Goal: Information Seeking & Learning: Check status

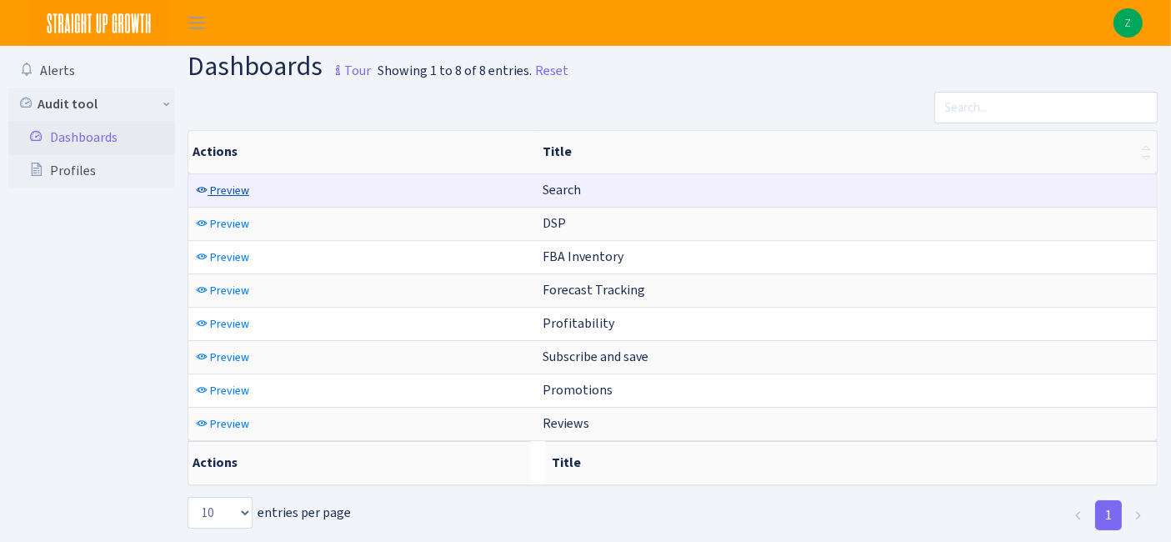
click at [224, 190] on span "Preview" at bounding box center [229, 190] width 39 height 16
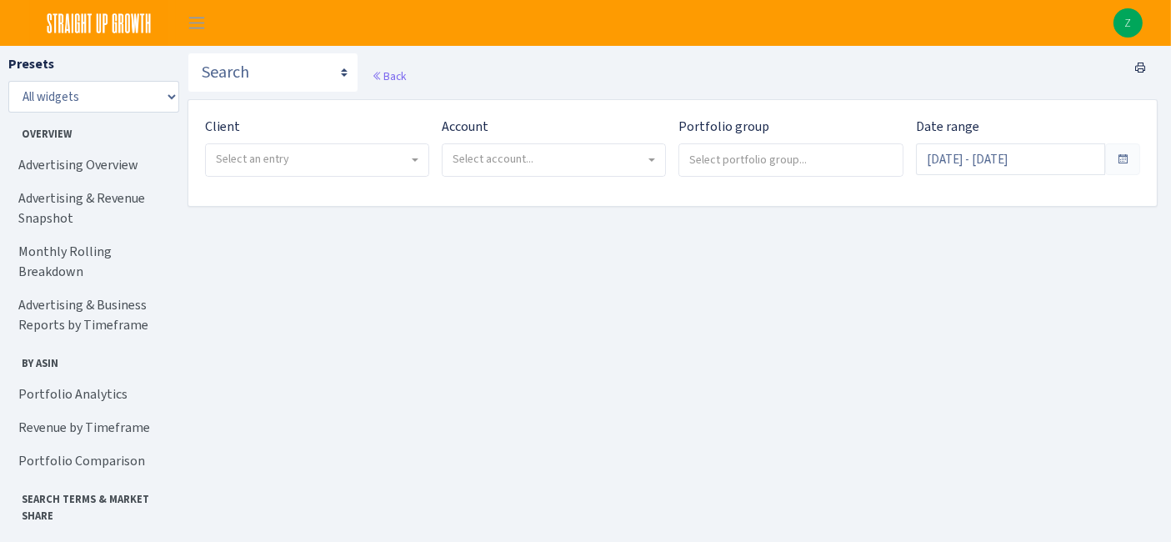
click at [342, 153] on span "Select an entry" at bounding box center [312, 159] width 192 height 17
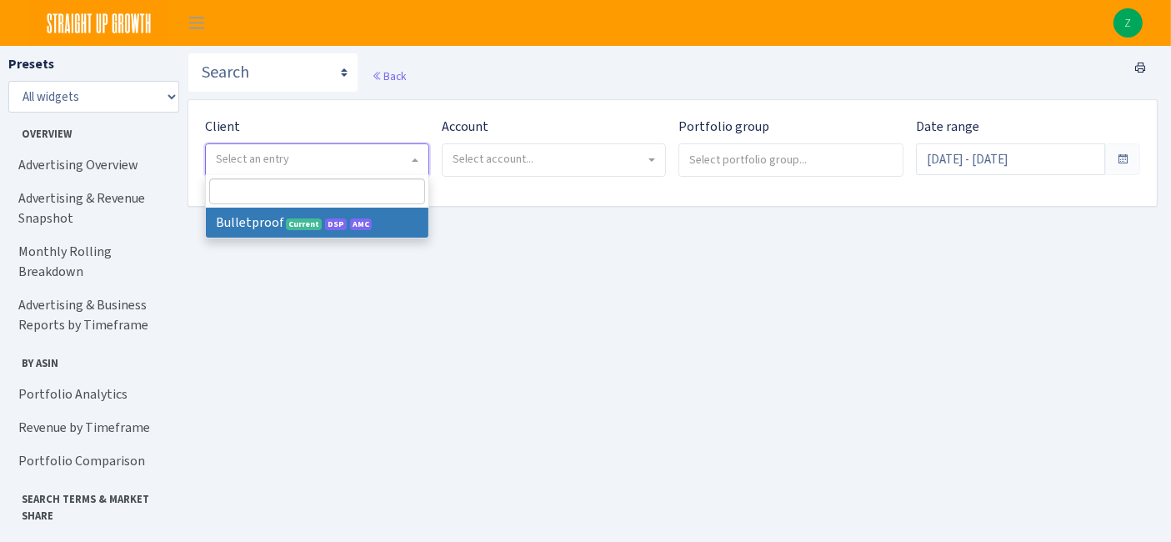
select select "409"
select select
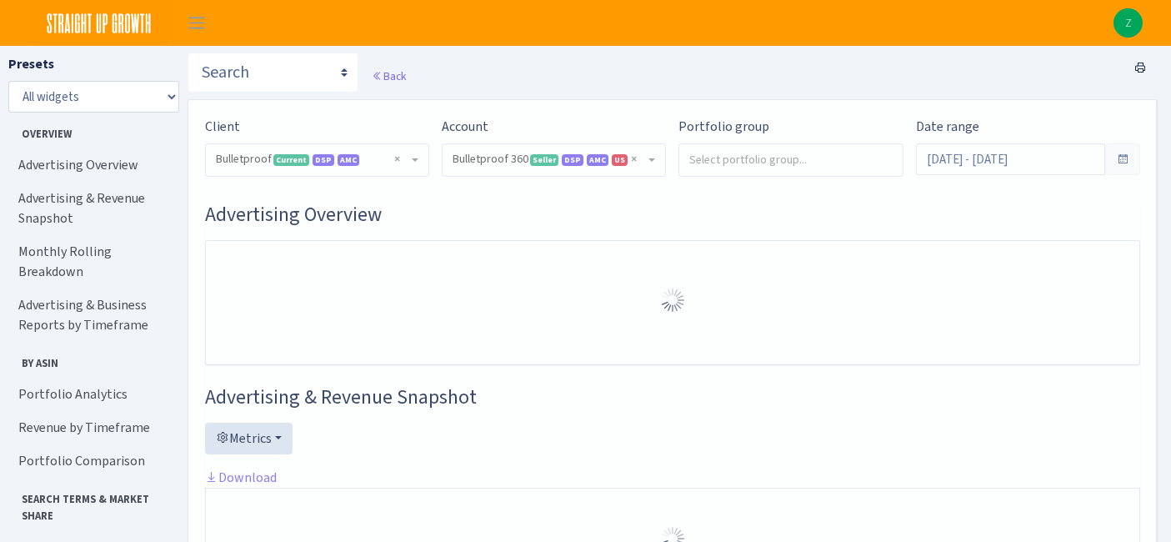
select select "3235730245795869"
click at [985, 157] on input "Aug 10, 2025 - Sep 8, 2025" at bounding box center [1010, 159] width 189 height 32
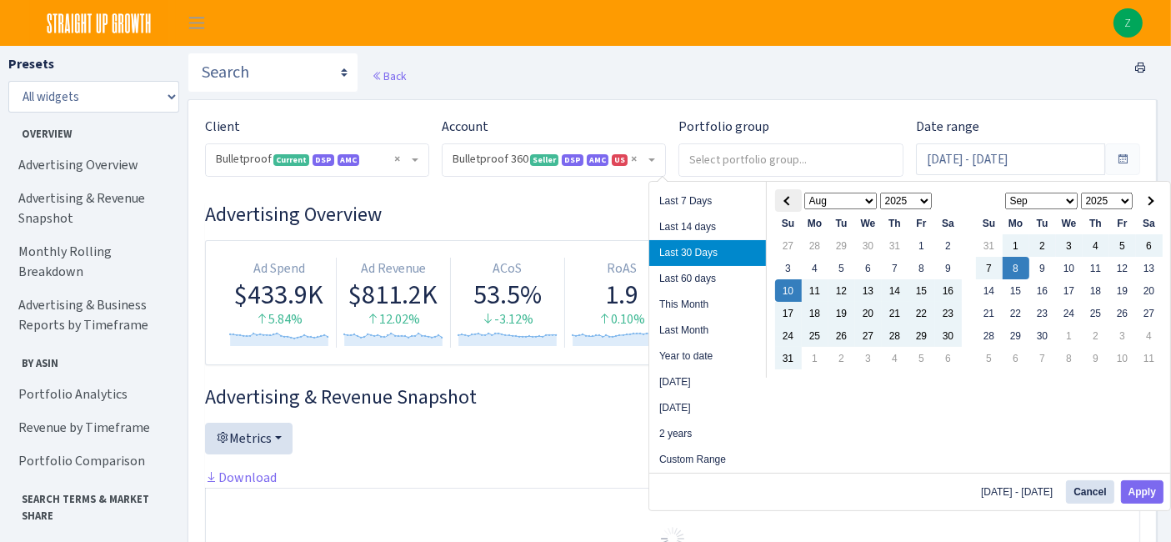
click at [790, 203] on th at bounding box center [788, 200] width 27 height 22
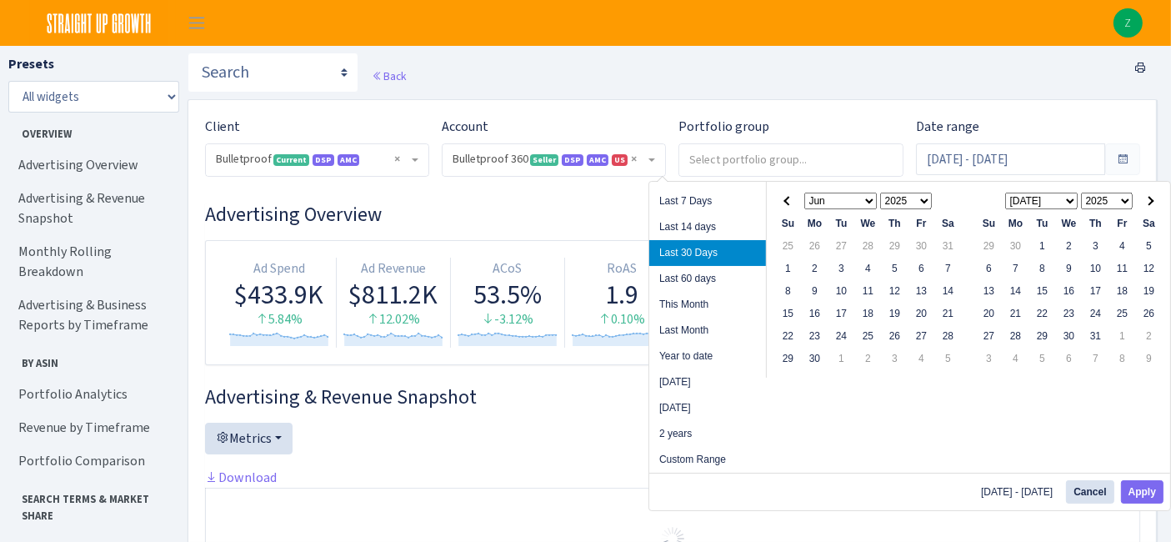
click at [790, 203] on th at bounding box center [788, 200] width 27 height 22
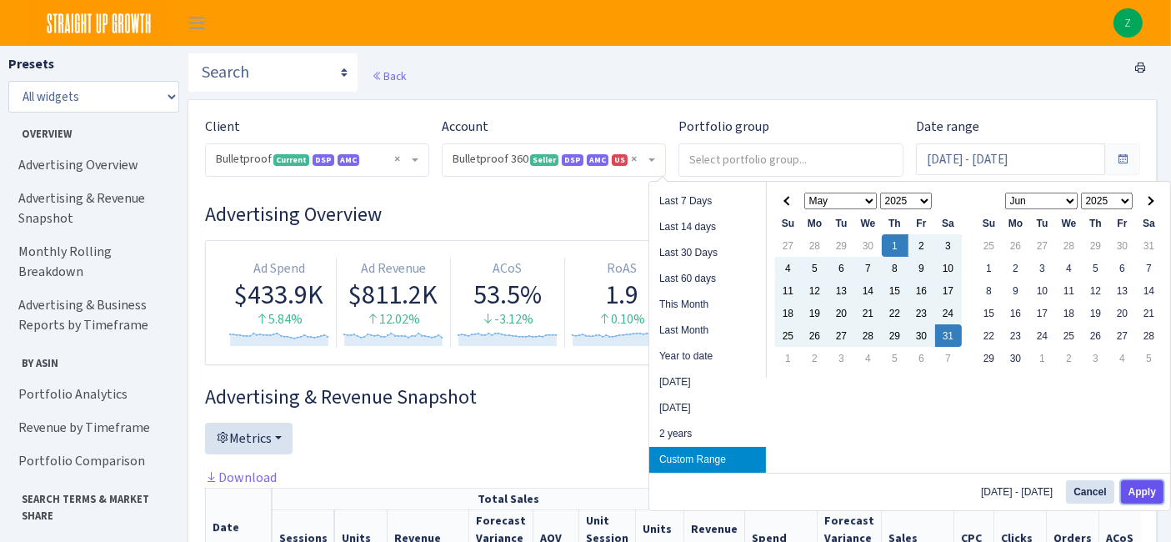
click at [1142, 486] on button "Apply" at bounding box center [1142, 491] width 42 height 23
type input "May 1, 2025 - May 31, 2025"
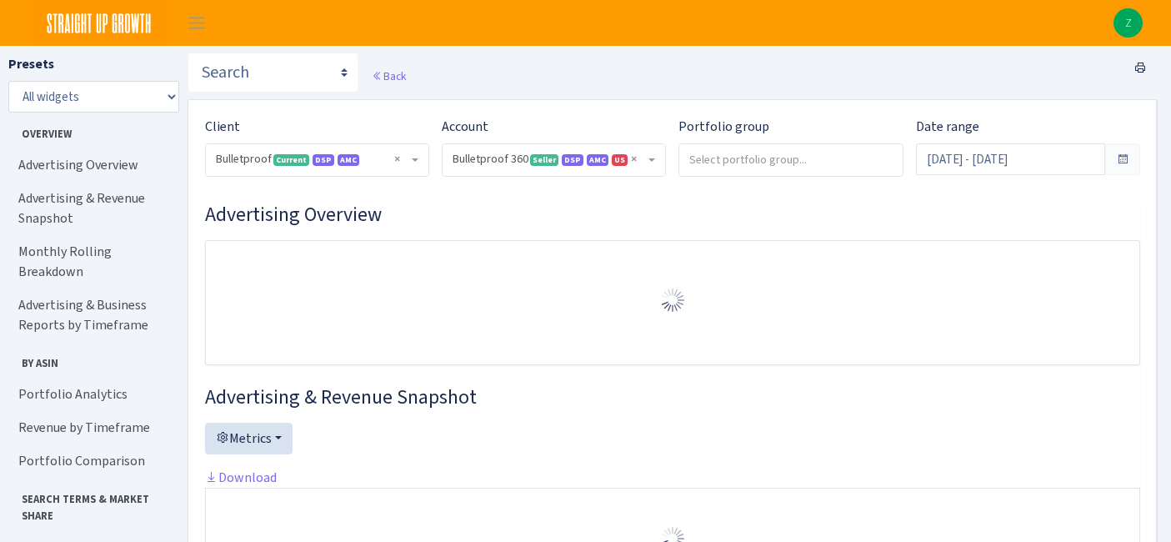
select select "3235730245795869"
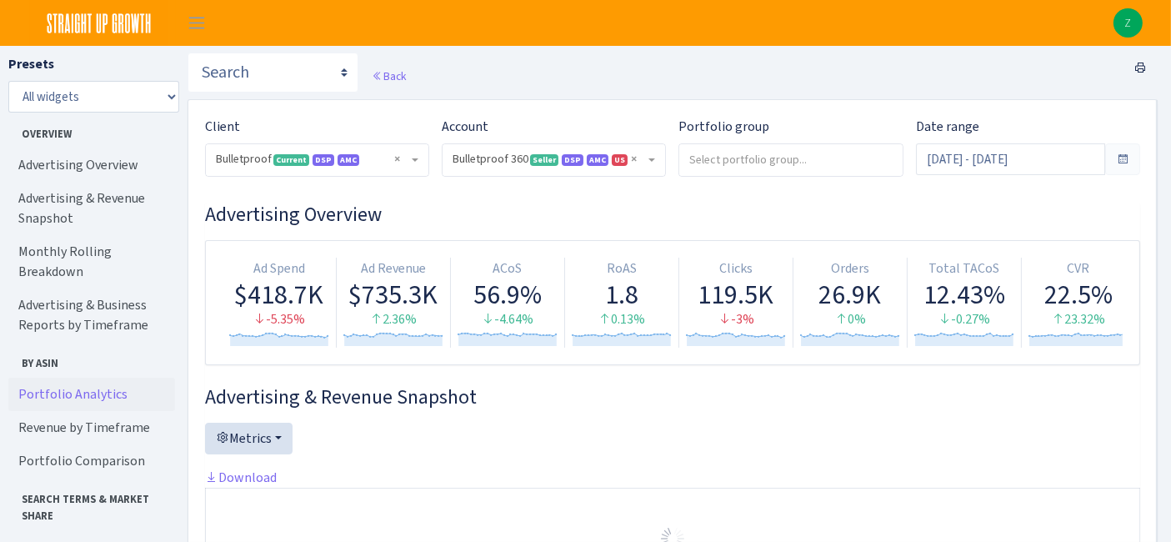
click at [95, 377] on link "Portfolio Analytics" at bounding box center [91, 393] width 167 height 33
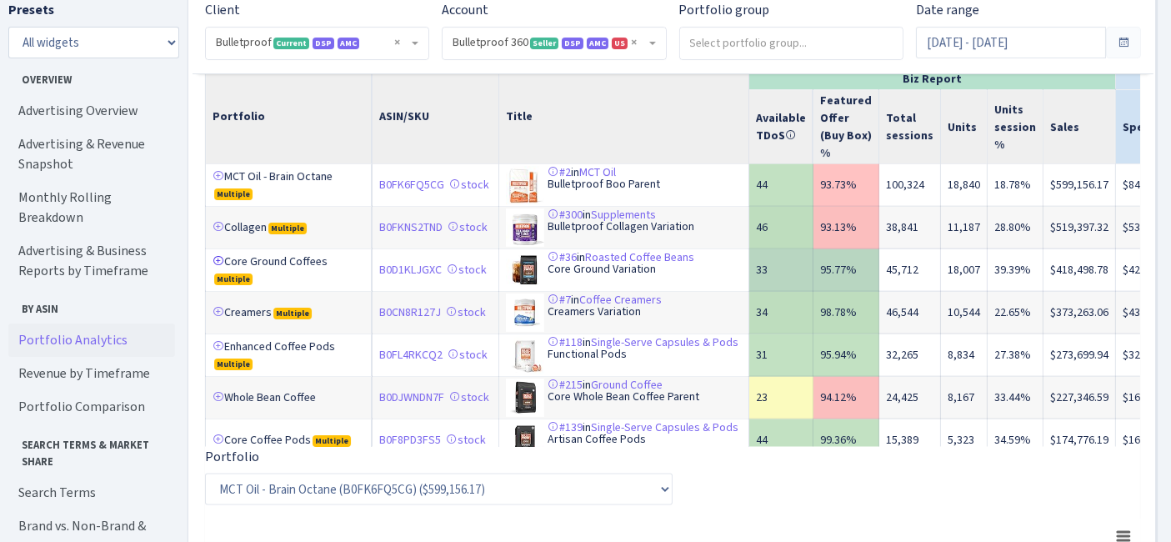
click at [214, 267] on link at bounding box center [218, 261] width 12 height 12
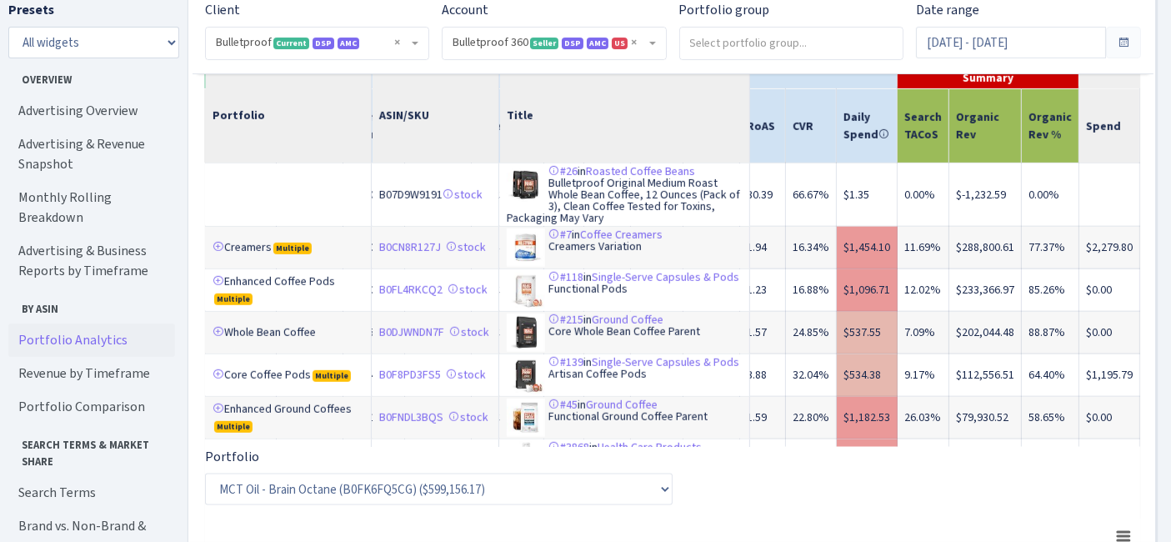
scroll to position [1111, 839]
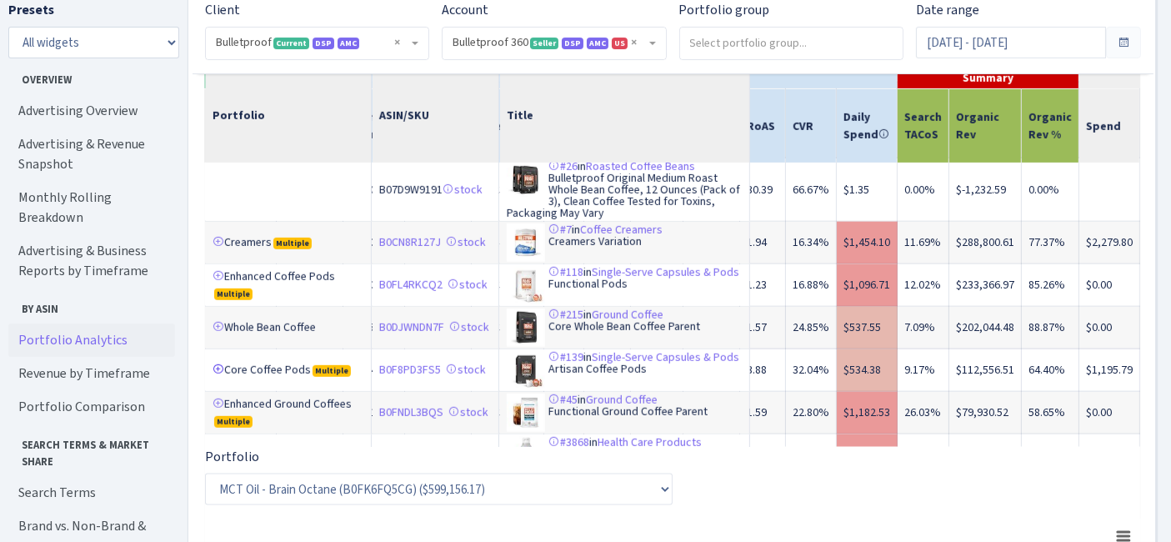
drag, startPoint x: 217, startPoint y: 384, endPoint x: 218, endPoint y: 353, distance: 30.9
click at [217, 397] on link at bounding box center [218, 403] width 12 height 12
click at [215, 270] on link at bounding box center [218, 276] width 12 height 12
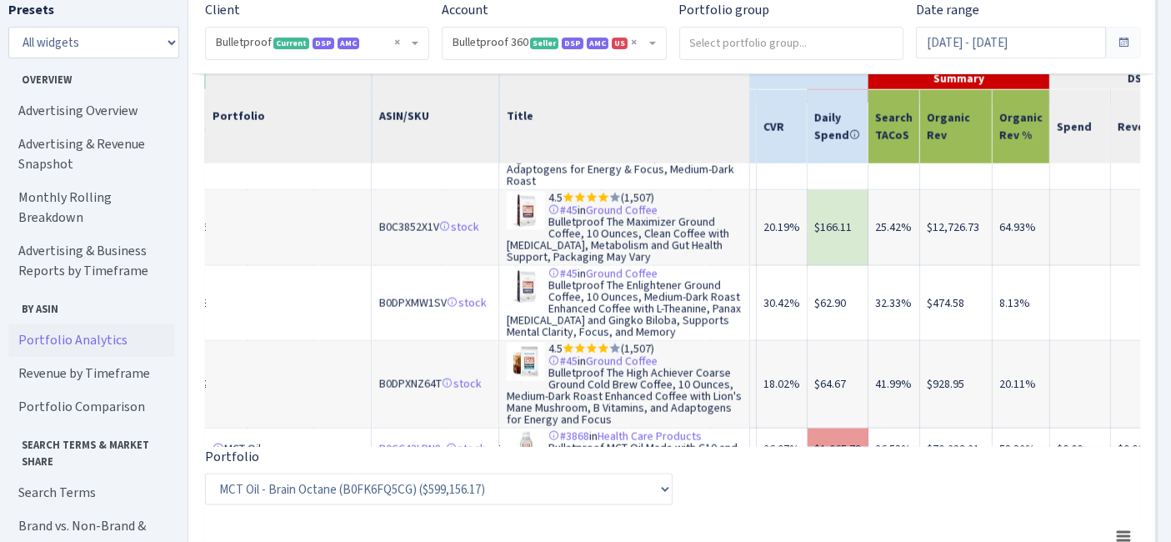
scroll to position [2407, 868]
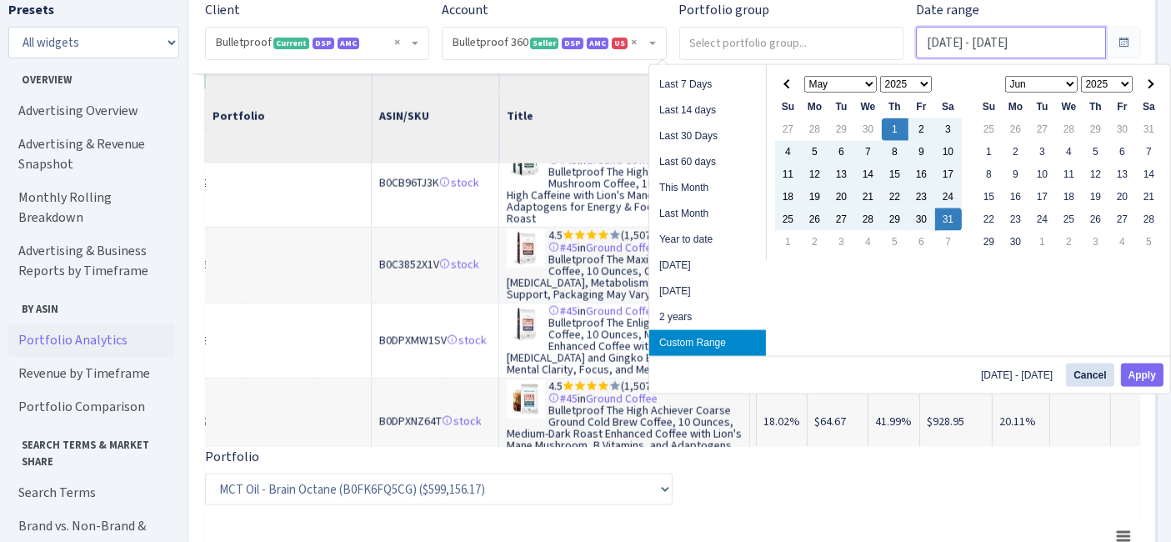
click at [957, 48] on input "May 1, 2025 - May 31, 2025" at bounding box center [1010, 43] width 189 height 32
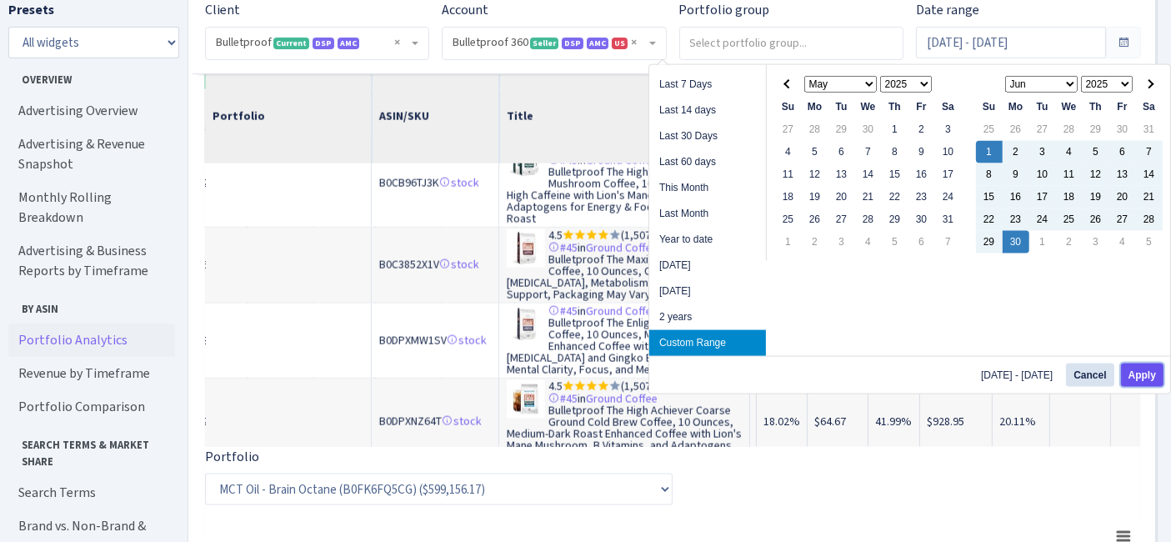
click at [1134, 375] on button "Apply" at bounding box center [1142, 374] width 42 height 23
type input "Jun 1, 2025 - Jun 30, 2025"
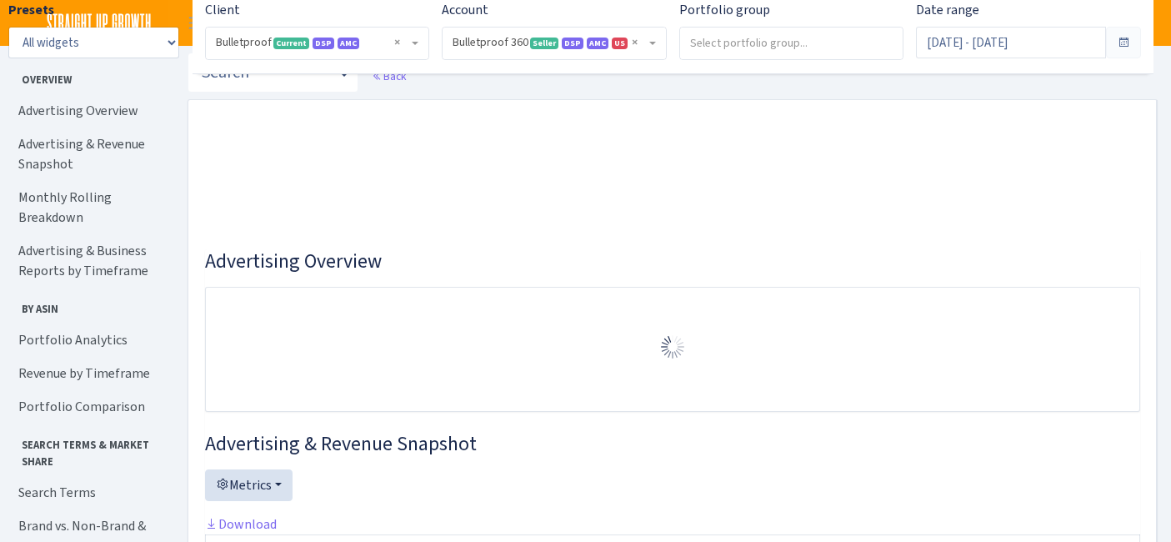
select select "3235730245795869"
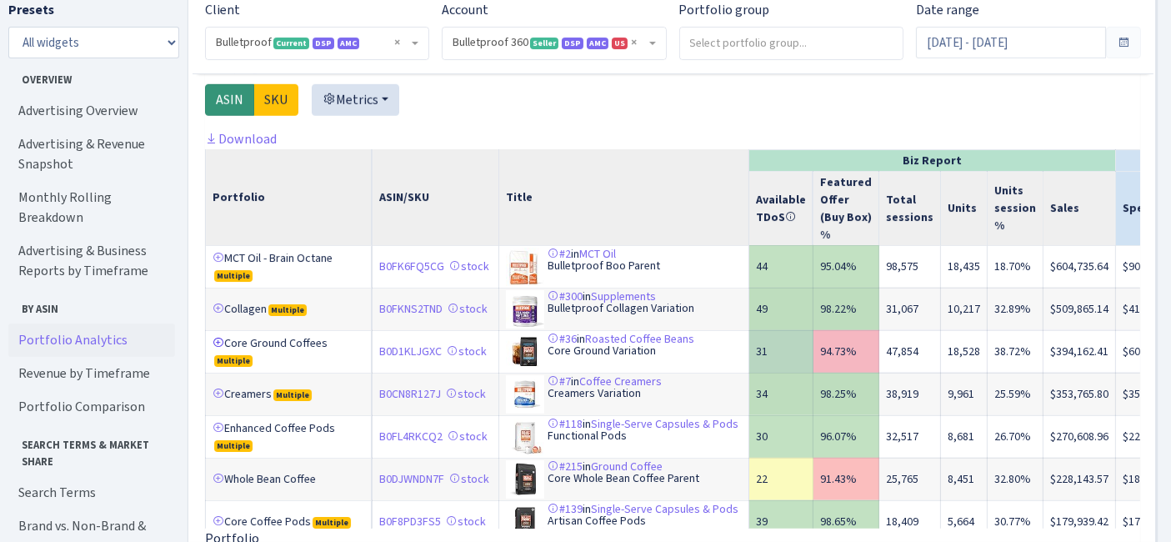
click at [218, 347] on link at bounding box center [218, 343] width 12 height 12
click at [217, 431] on link at bounding box center [218, 428] width 12 height 12
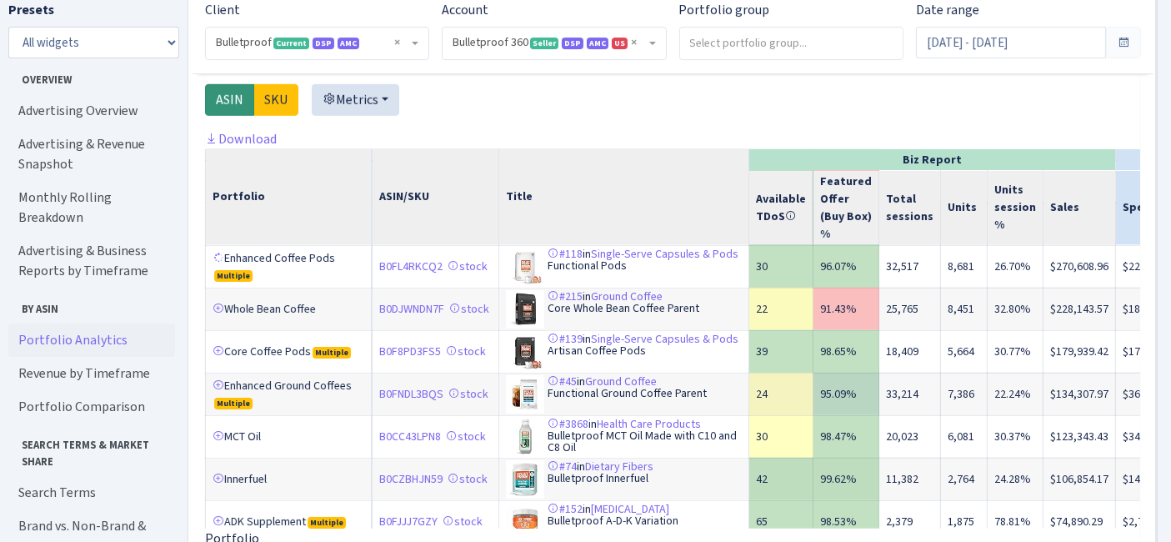
scroll to position [185, 0]
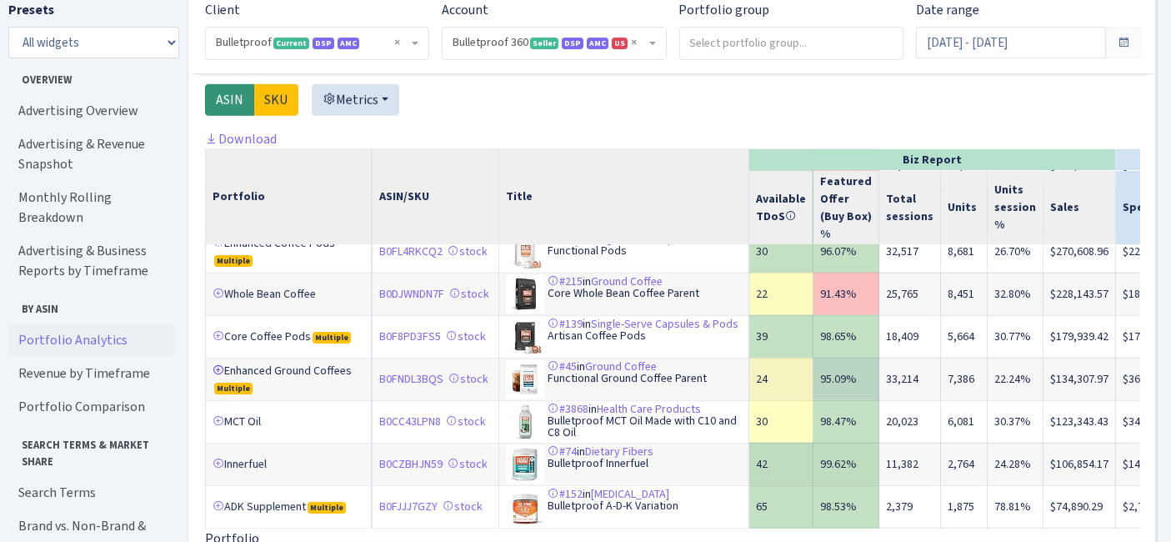
click at [221, 376] on link at bounding box center [218, 370] width 12 height 12
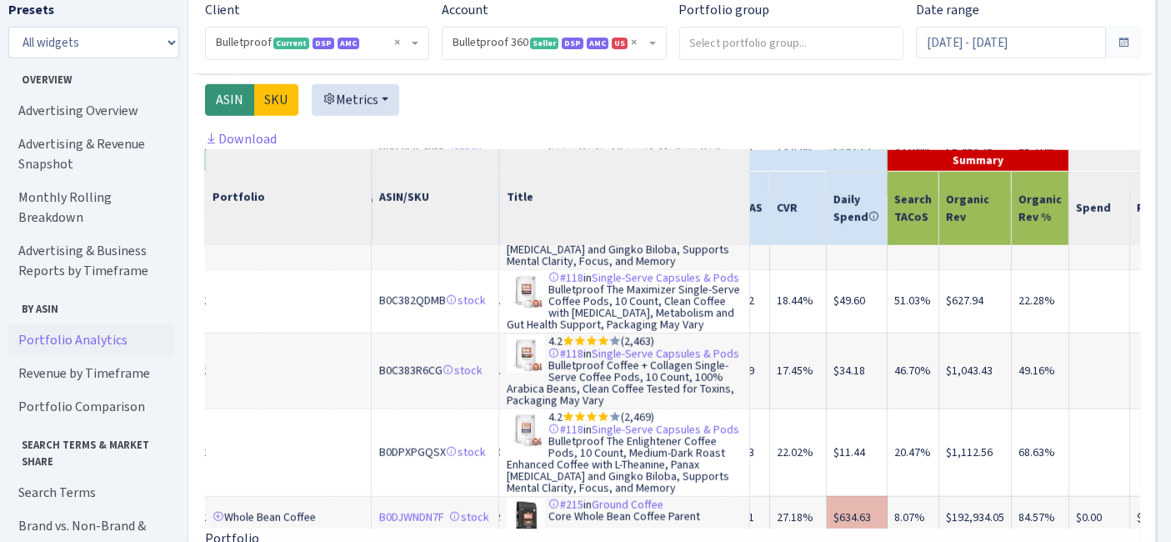
scroll to position [1852, 852]
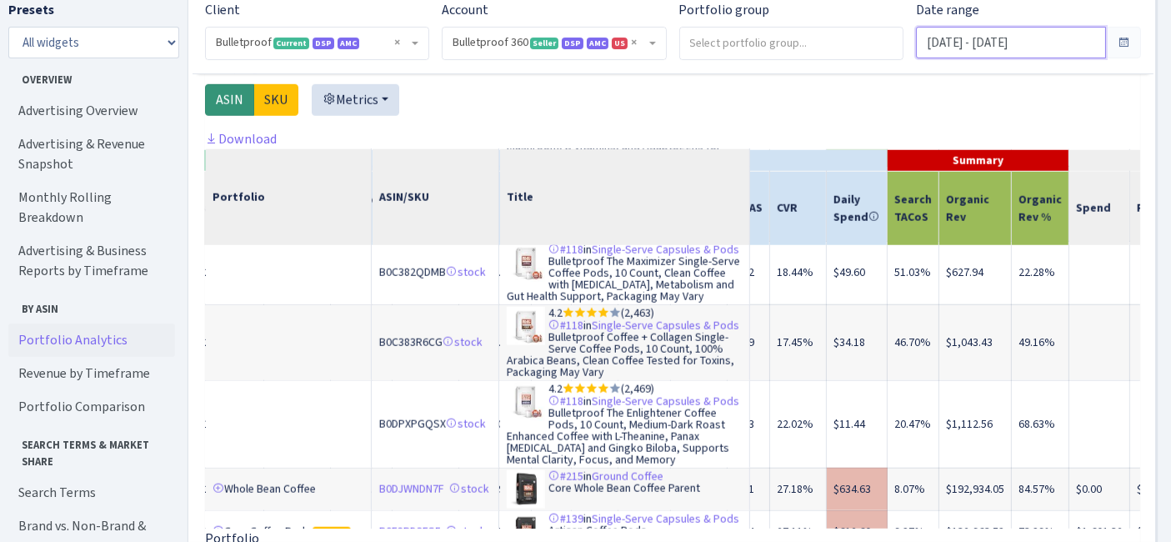
click at [1016, 42] on input "Jun 1, 2025 - Jun 30, 2025" at bounding box center [1010, 43] width 189 height 32
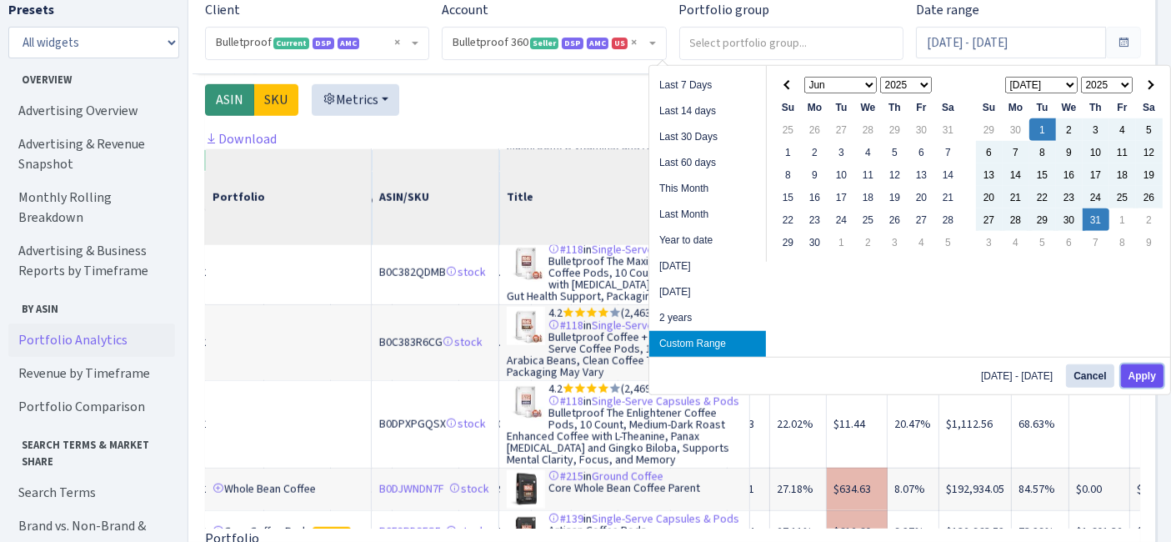
click at [1142, 372] on button "Apply" at bounding box center [1142, 375] width 42 height 23
type input "[DATE] - [DATE]"
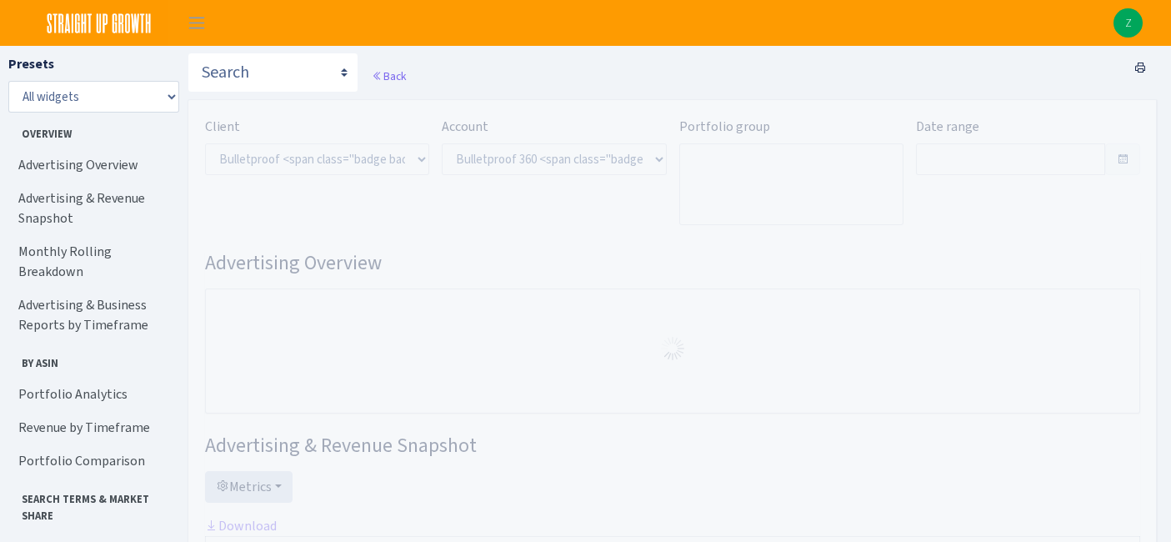
select select "3235730245795869"
type input "[DATE] - [DATE]"
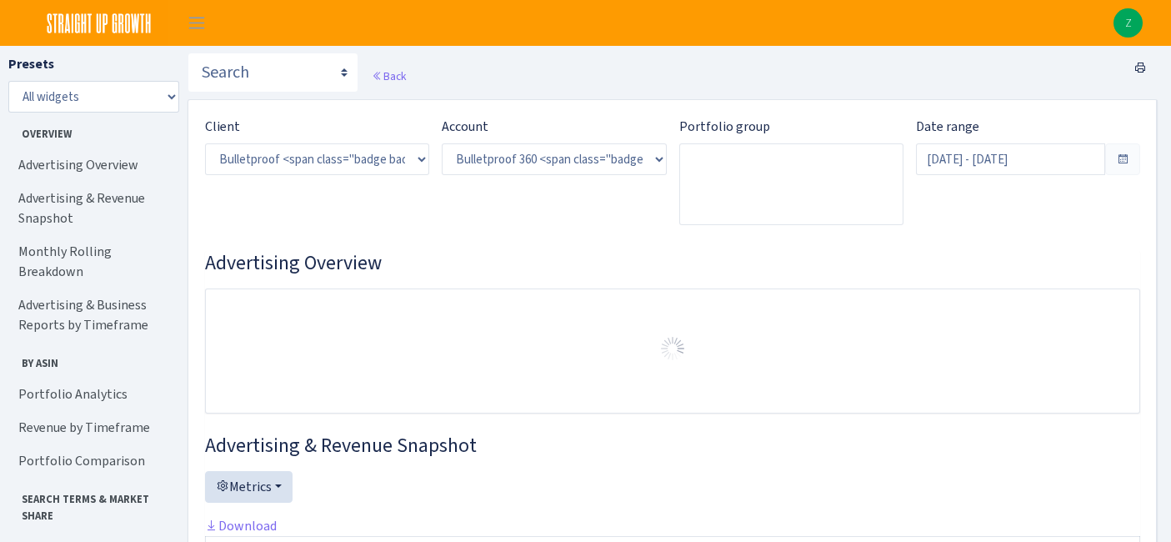
scroll to position [1326, 0]
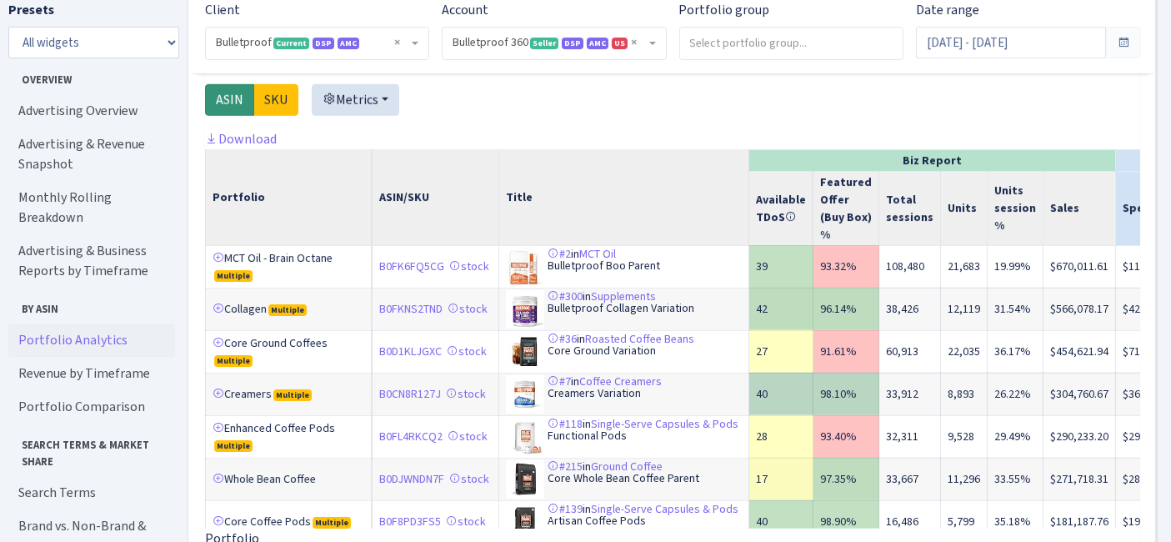
drag, startPoint x: 218, startPoint y: 432, endPoint x: 218, endPoint y: 407, distance: 25.8
click at [218, 432] on link at bounding box center [218, 428] width 12 height 12
click at [216, 347] on link at bounding box center [218, 343] width 12 height 12
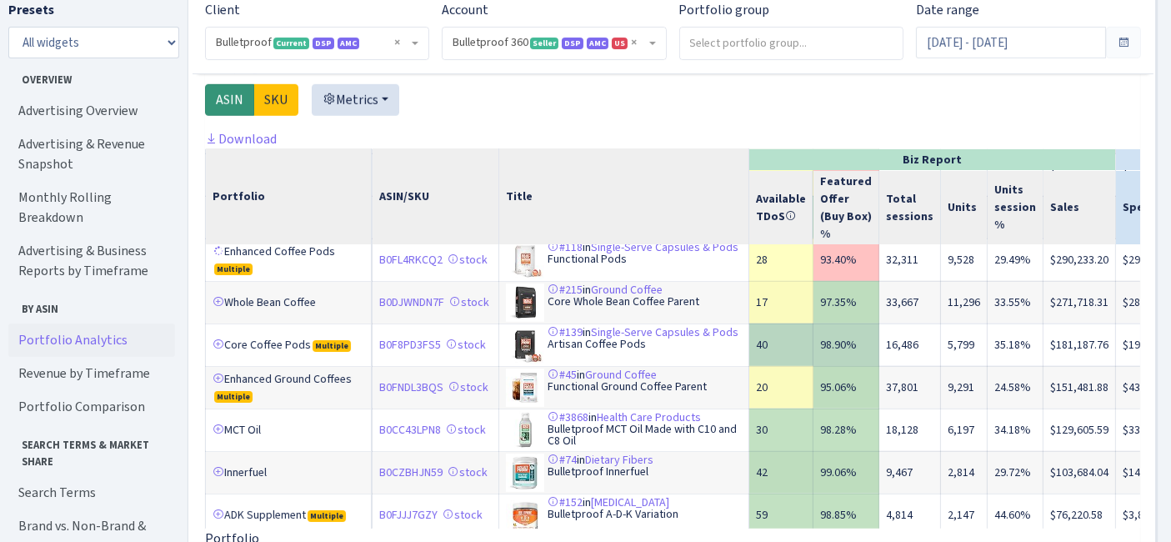
scroll to position [185, 0]
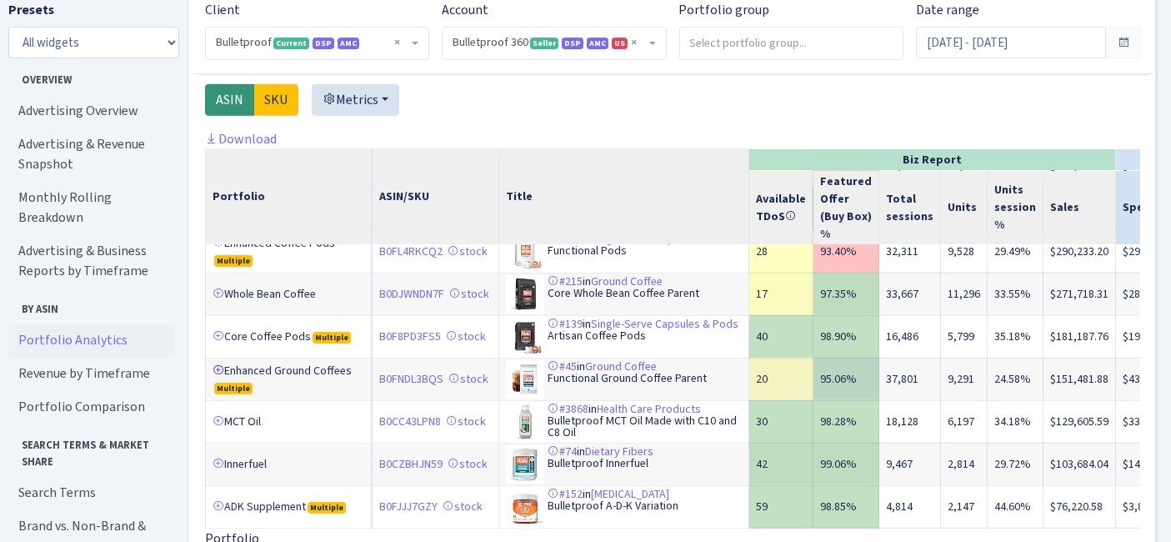
click at [212, 373] on link at bounding box center [218, 370] width 12 height 12
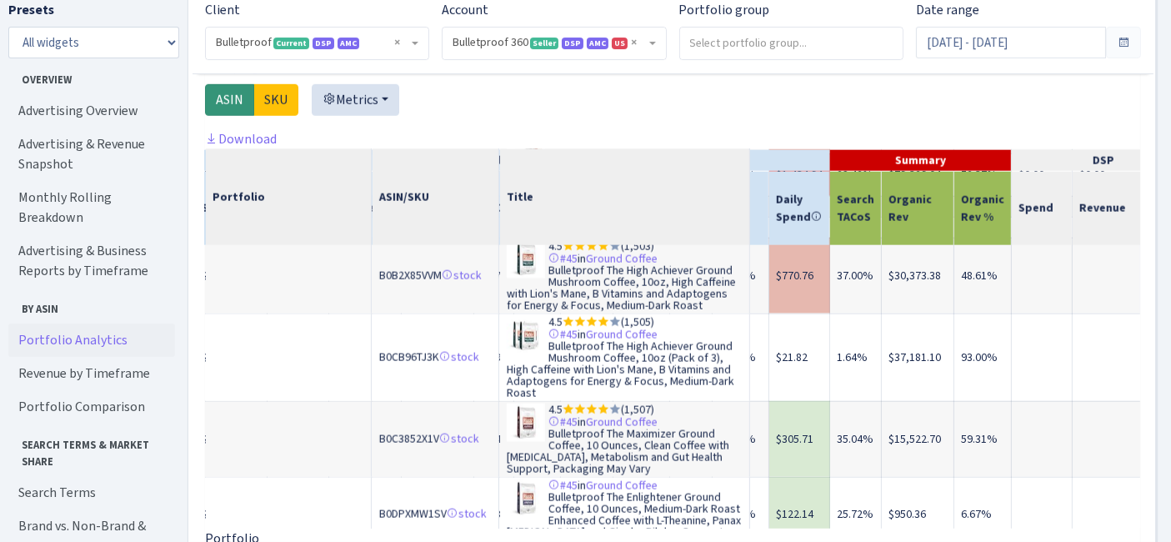
scroll to position [2407, 921]
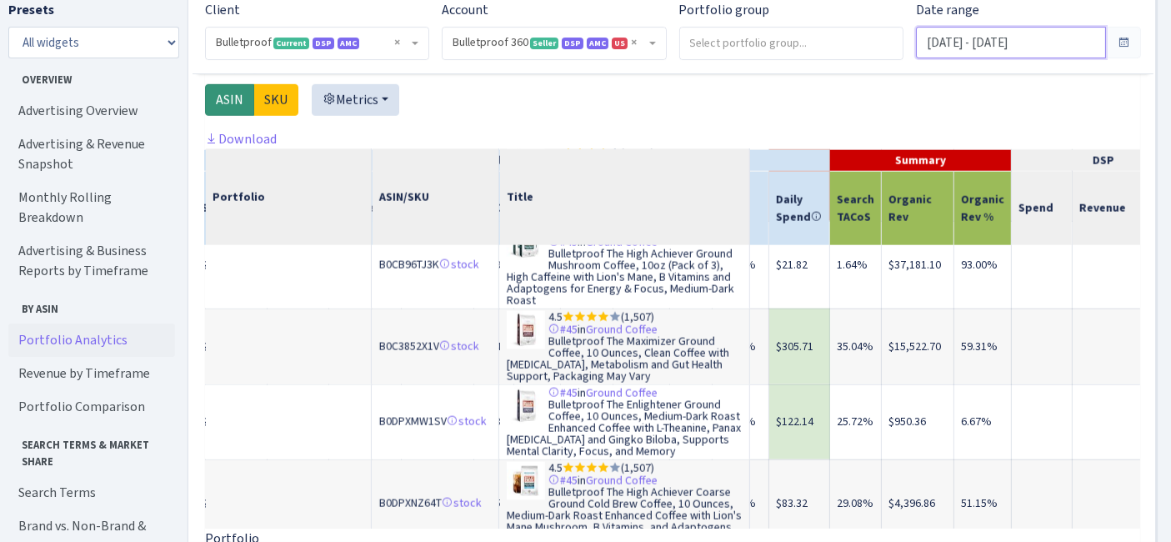
click at [1015, 48] on input "[DATE] - [DATE]" at bounding box center [1010, 43] width 189 height 32
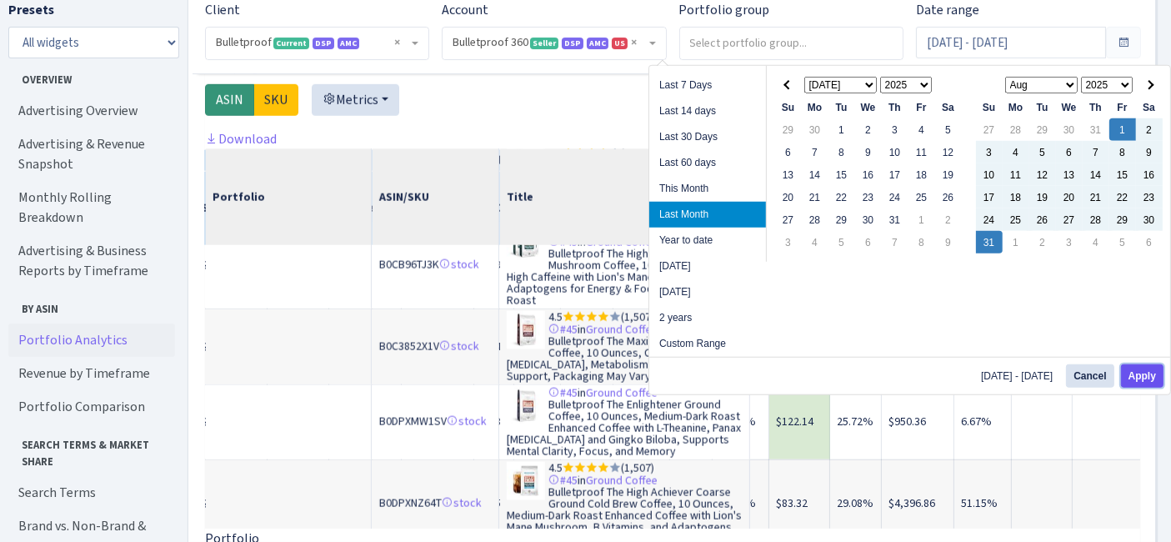
click at [1135, 376] on button "Apply" at bounding box center [1142, 375] width 42 height 23
type input "[DATE] - [DATE]"
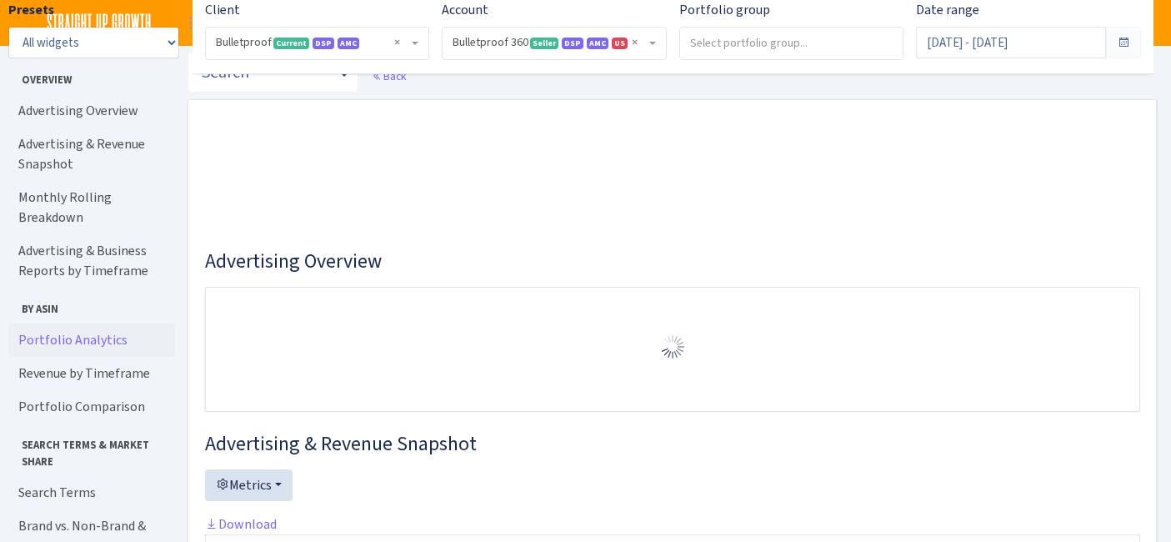
select select "3235730245795869"
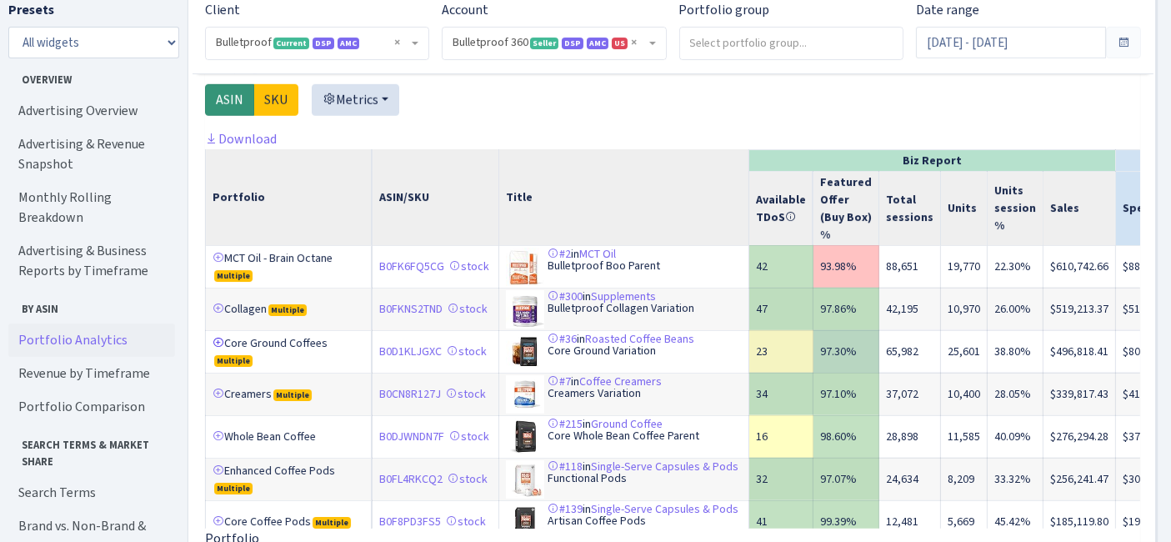
click at [217, 346] on link at bounding box center [218, 343] width 12 height 12
click at [219, 472] on link at bounding box center [218, 470] width 12 height 12
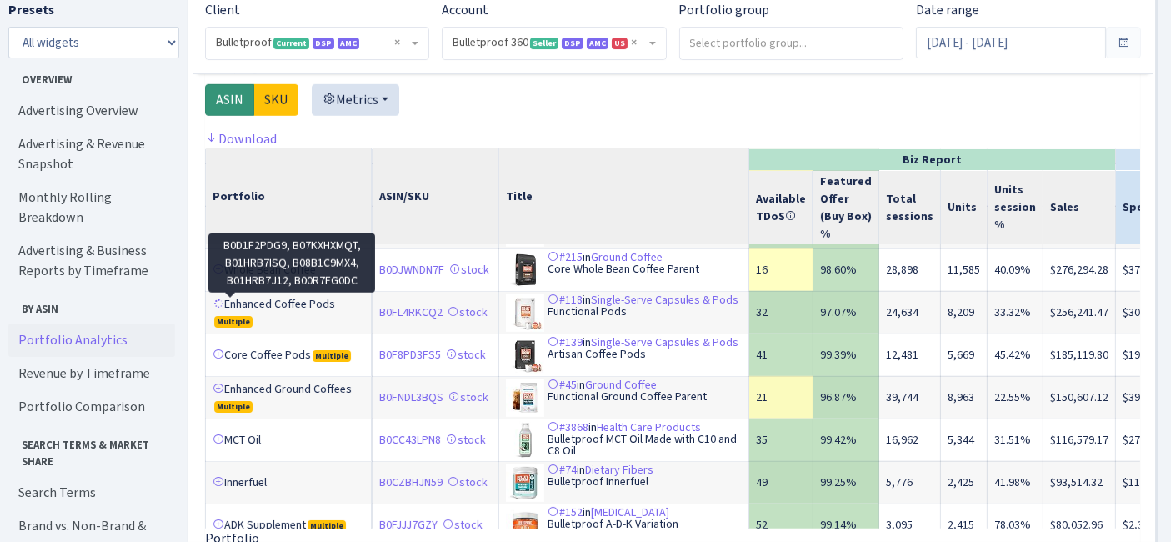
scroll to position [185, 0]
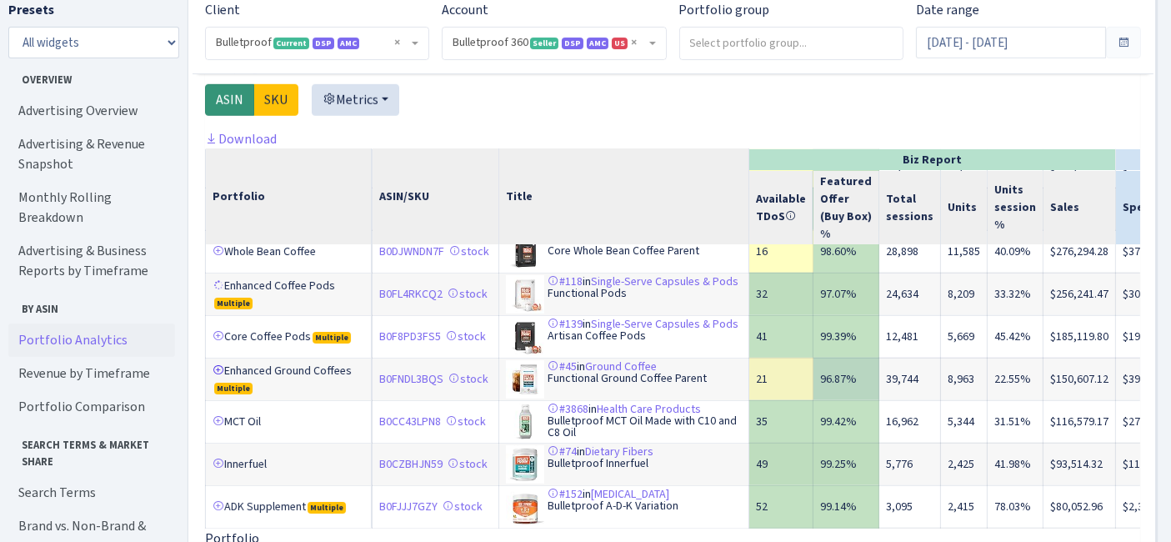
click at [215, 374] on link at bounding box center [218, 370] width 12 height 12
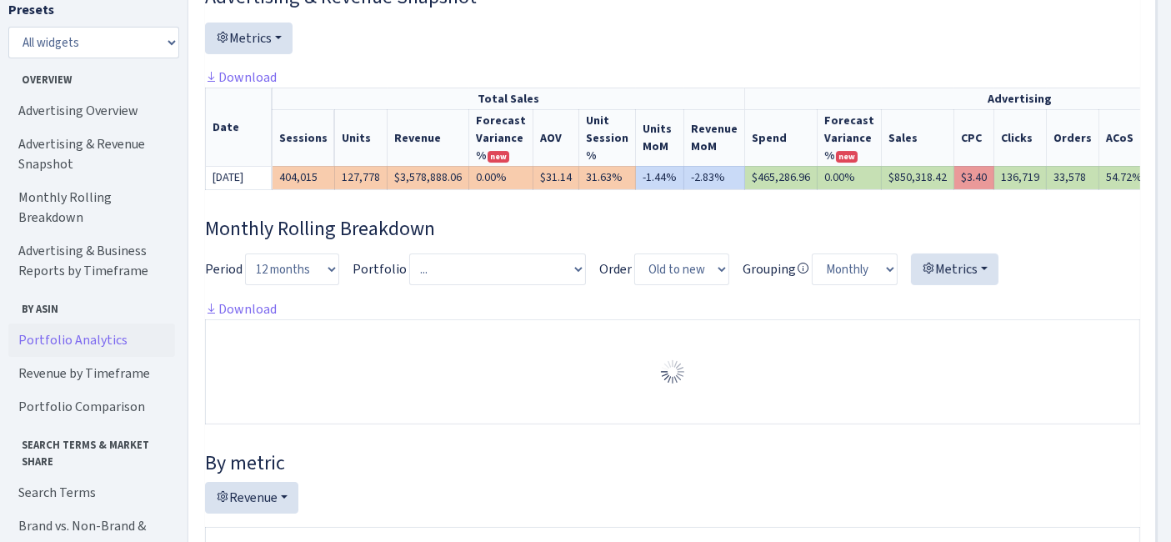
scroll to position [0, 0]
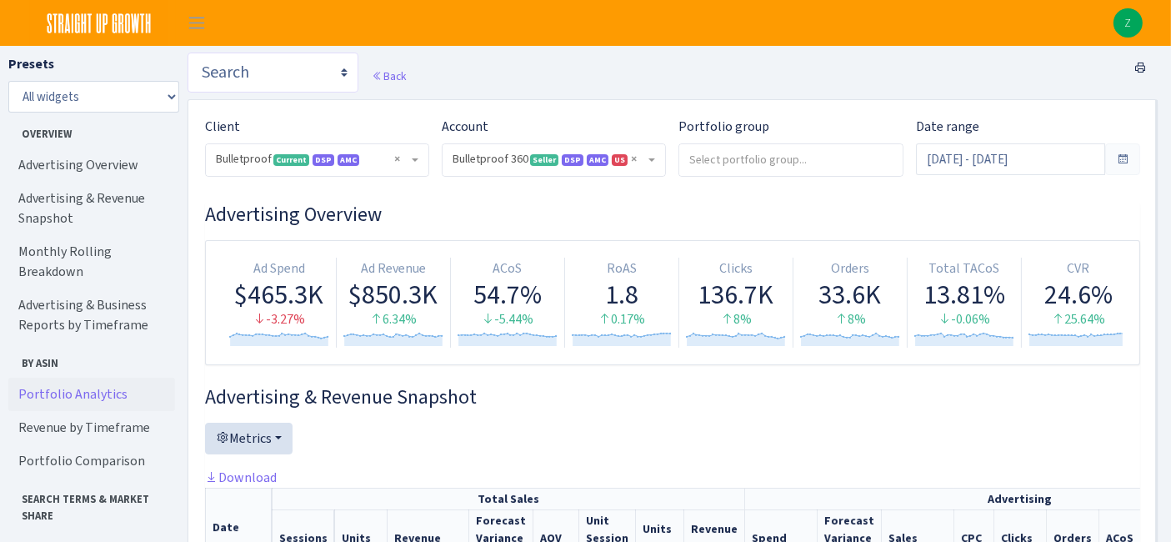
drag, startPoint x: 242, startPoint y: 74, endPoint x: 254, endPoint y: 75, distance: 11.7
click at [244, 74] on select "Search DSP FBA Inventory Forecast Tracking Profitability Subscribe and save Pro…" at bounding box center [272, 72] width 171 height 40
select select "https://straightupgrowth.com/admin/dashboard/7/show"
click at [187, 52] on select "Search DSP FBA Inventory Forecast Tracking Profitability Subscribe and save Pro…" at bounding box center [272, 72] width 171 height 40
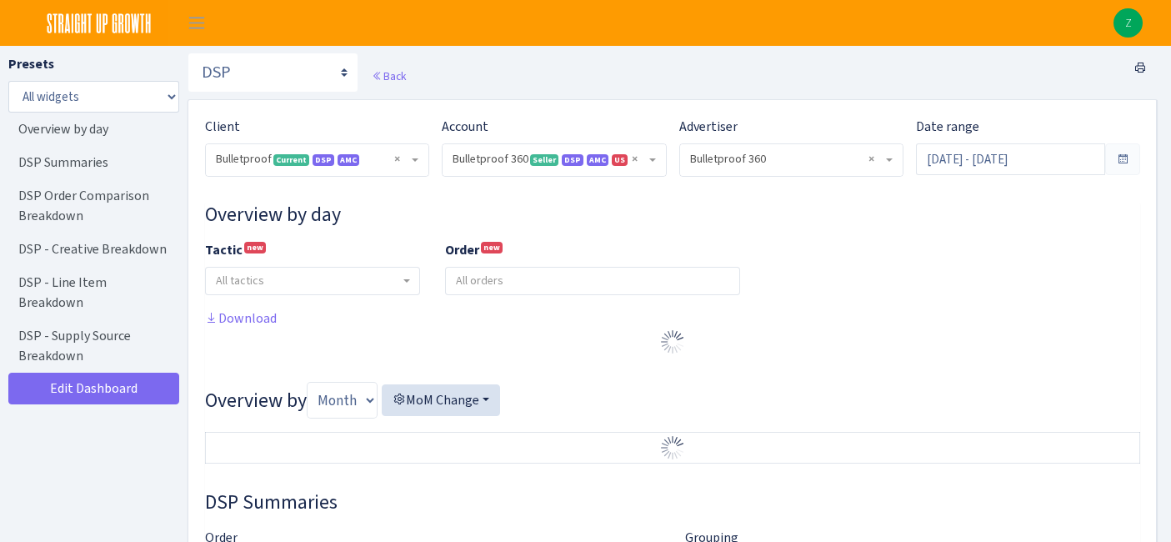
select select "3235730245795869"
select select "2888625790301"
select select
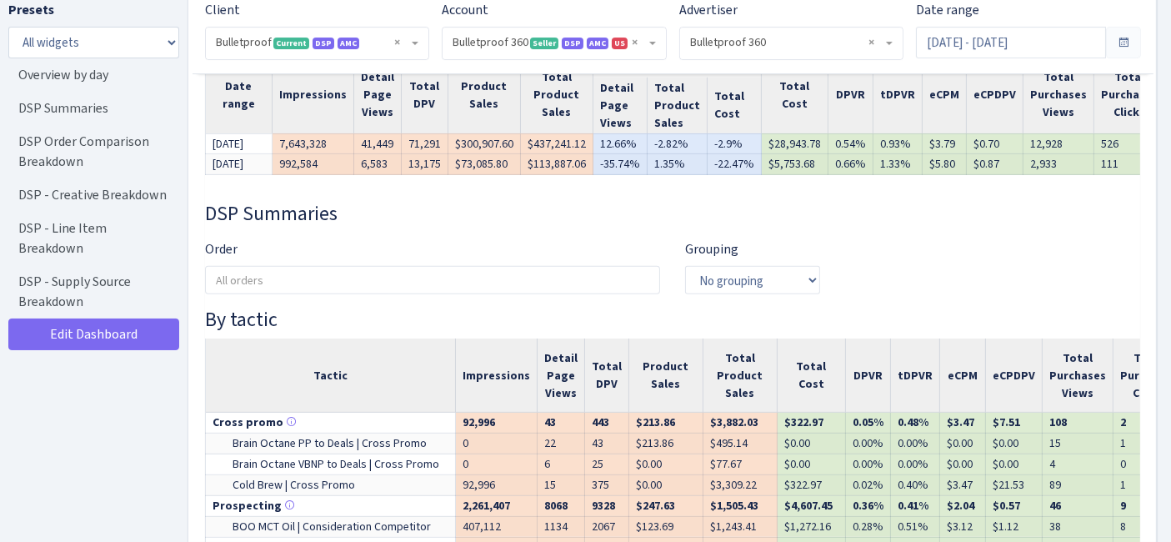
scroll to position [740, 0]
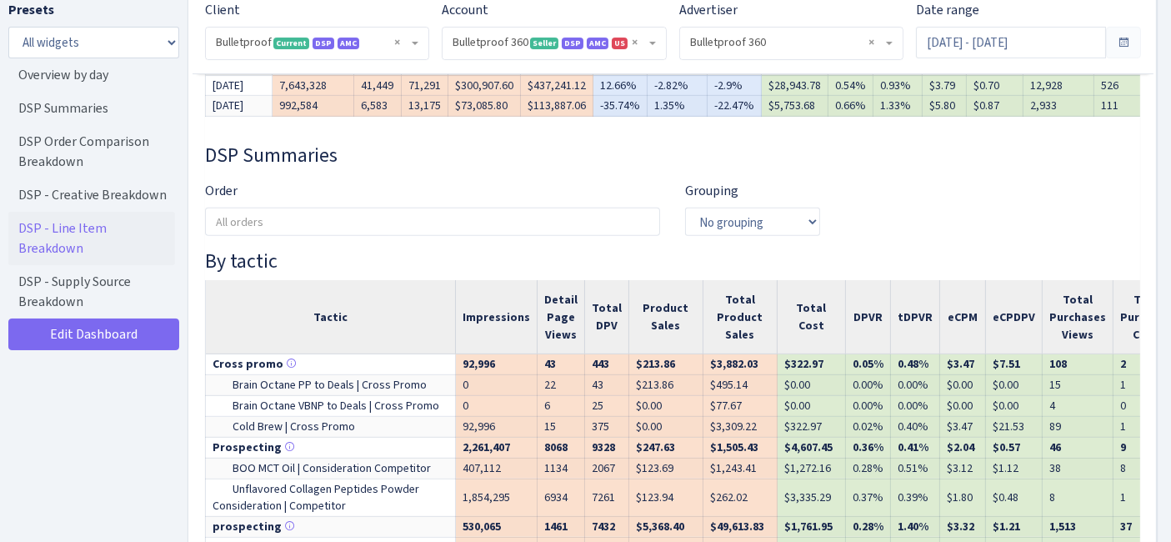
click at [122, 225] on link "DSP - Line Item Breakdown" at bounding box center [91, 238] width 167 height 53
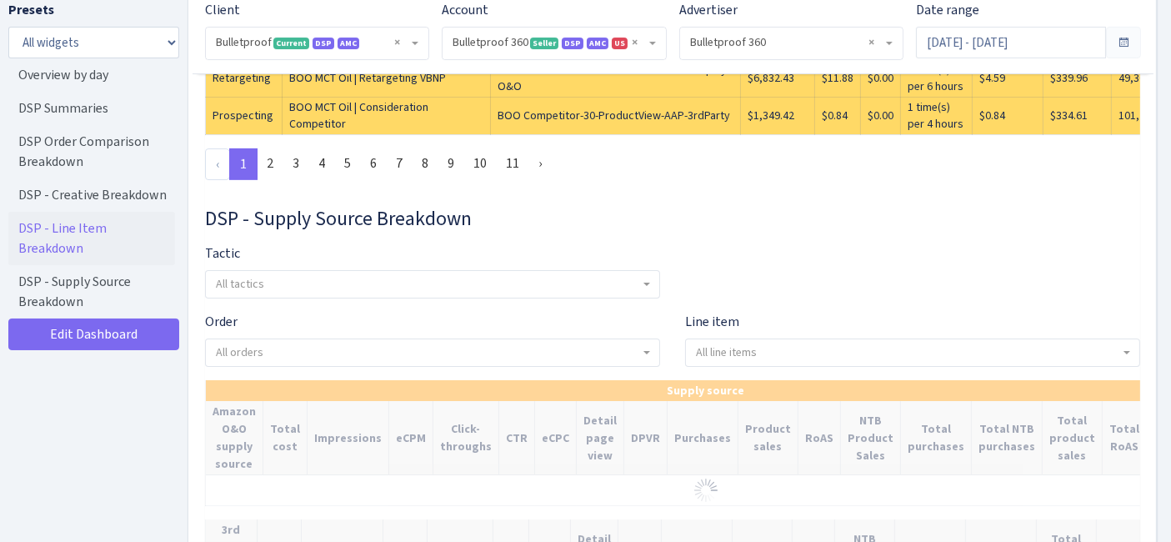
scroll to position [6162, 0]
